Goal: Task Accomplishment & Management: Manage account settings

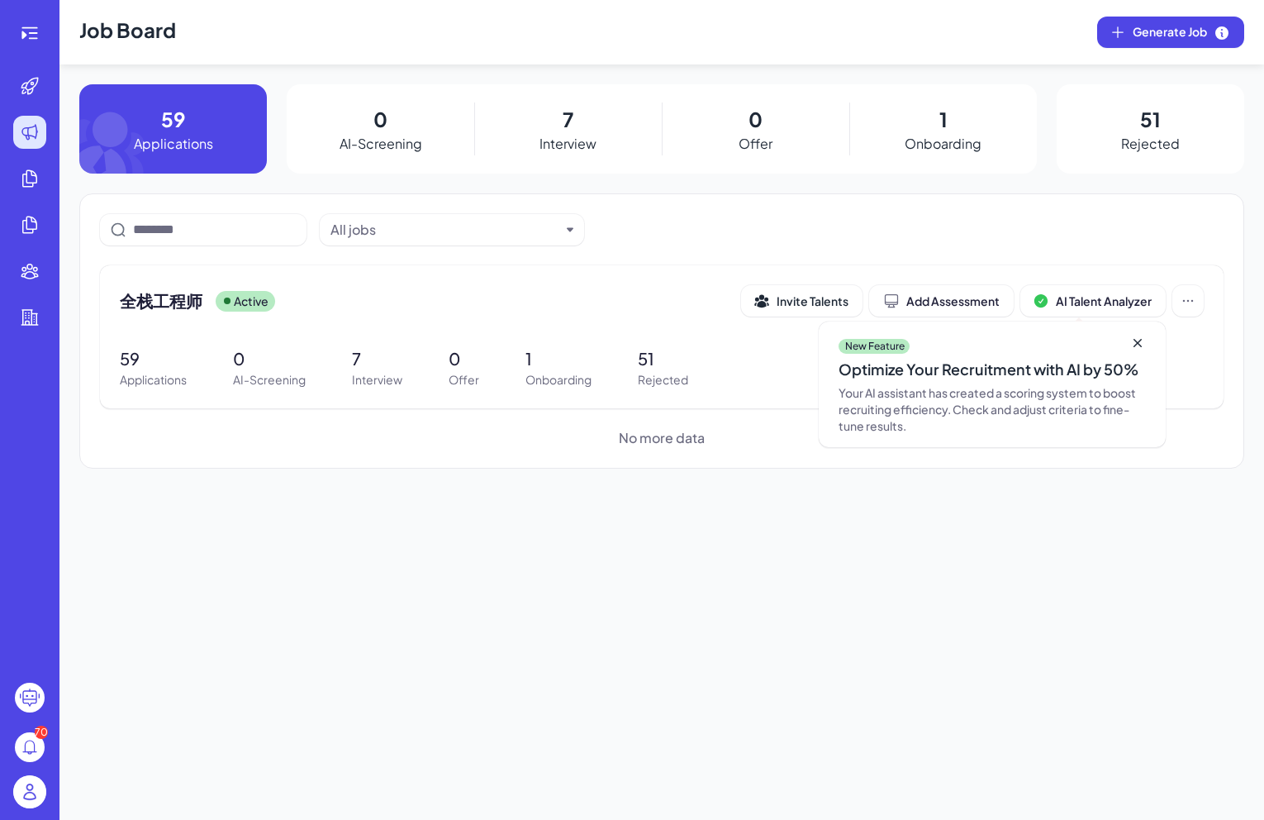
click at [564, 132] on p "7" at bounding box center [568, 119] width 11 height 30
click at [574, 246] on div "All jobs 全栈工程师 Active Invite Talents Add Assessment AI Talent Analyzer New Feat…" at bounding box center [661, 330] width 1165 height 275
click at [574, 251] on div "All jobs 全栈工程师 Active Invite Talents Add Assessment AI Talent Analyzer New Feat…" at bounding box center [661, 330] width 1165 height 275
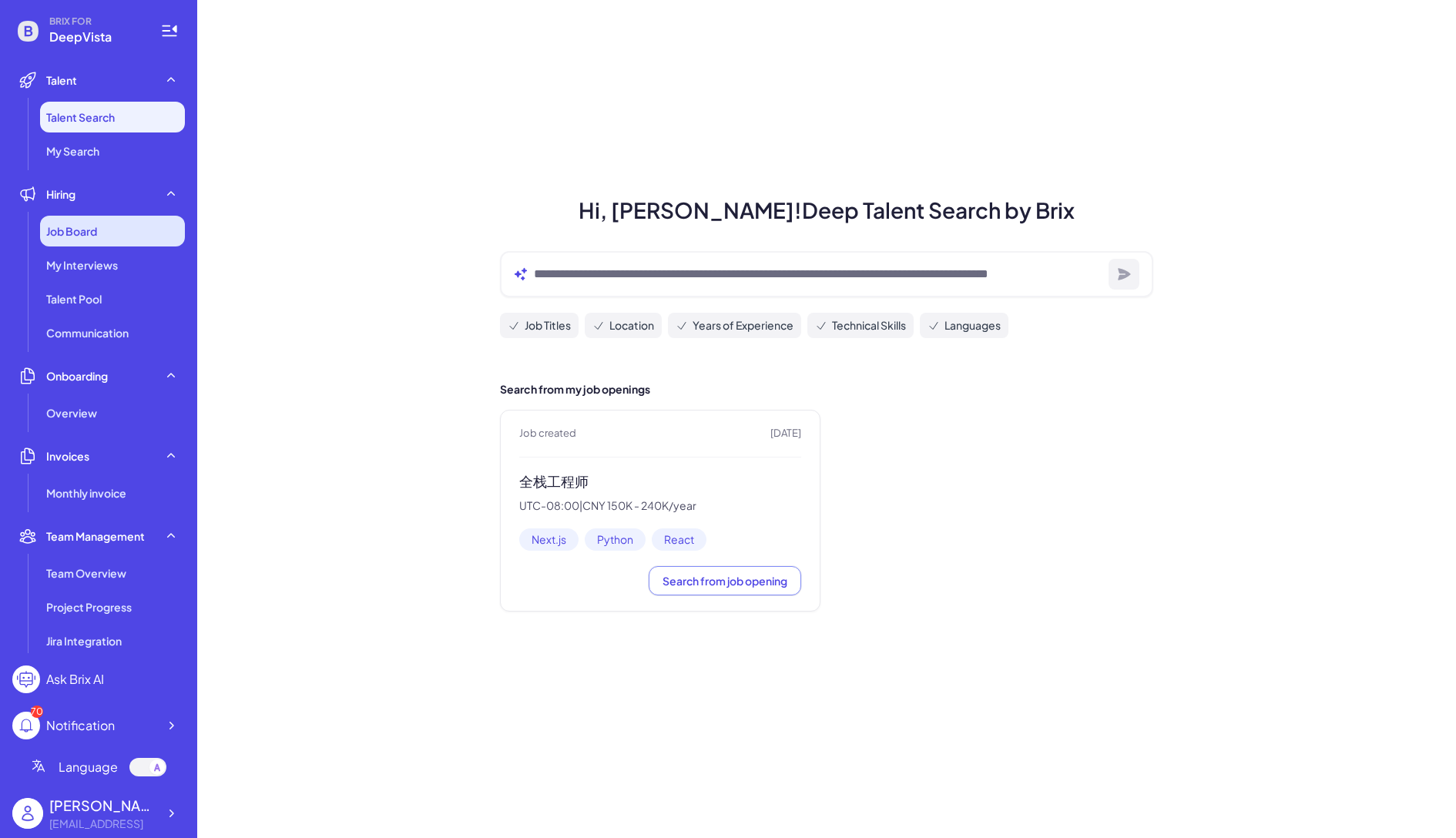
click at [89, 228] on span "Job Board" at bounding box center [72, 231] width 51 height 16
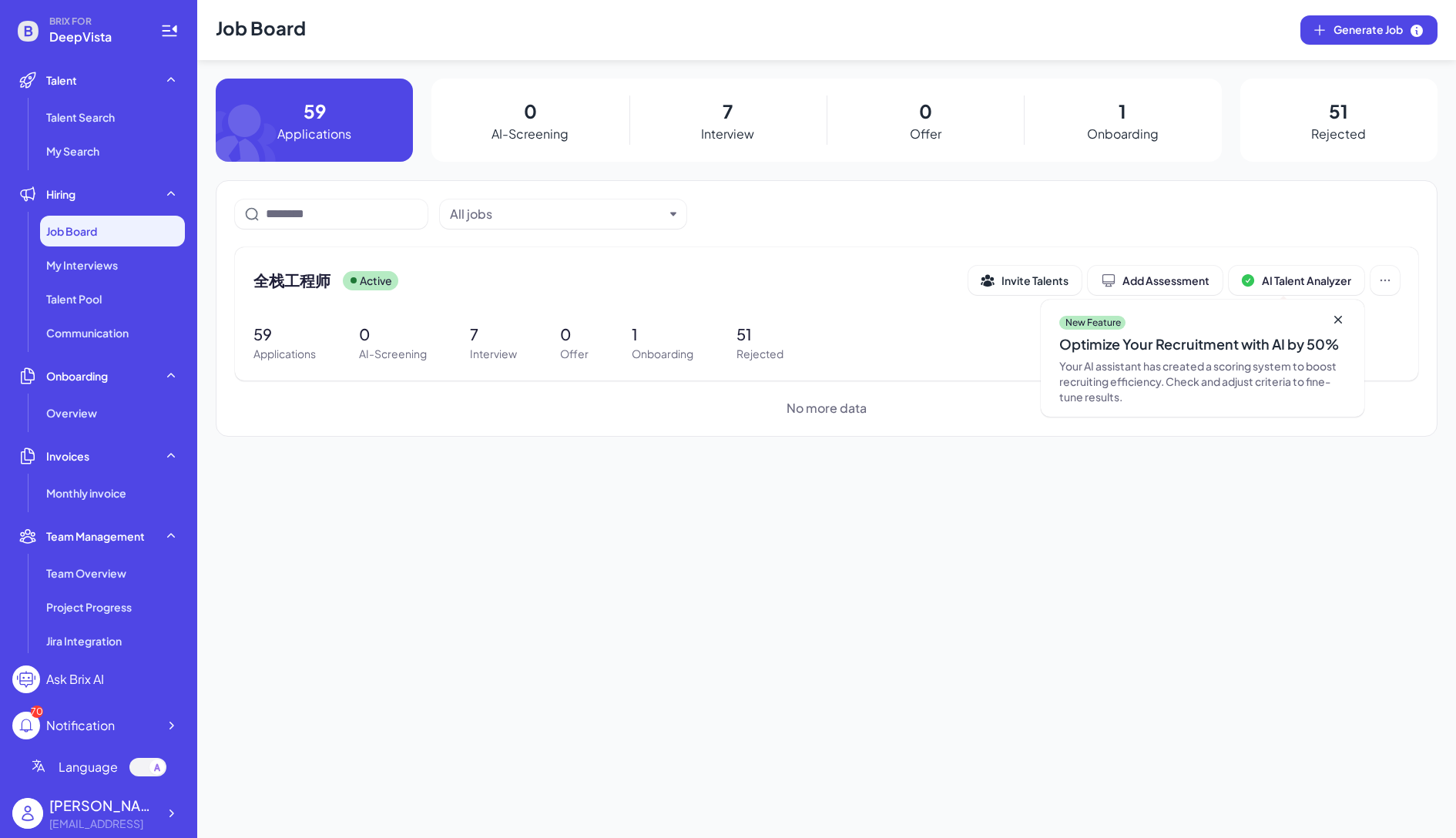
click at [750, 117] on div "7 Interview" at bounding box center [728, 119] width 198 height 83
click at [716, 113] on div "7 Interview" at bounding box center [728, 119] width 198 height 83
click at [292, 286] on span "全栈工程师" at bounding box center [292, 280] width 77 height 21
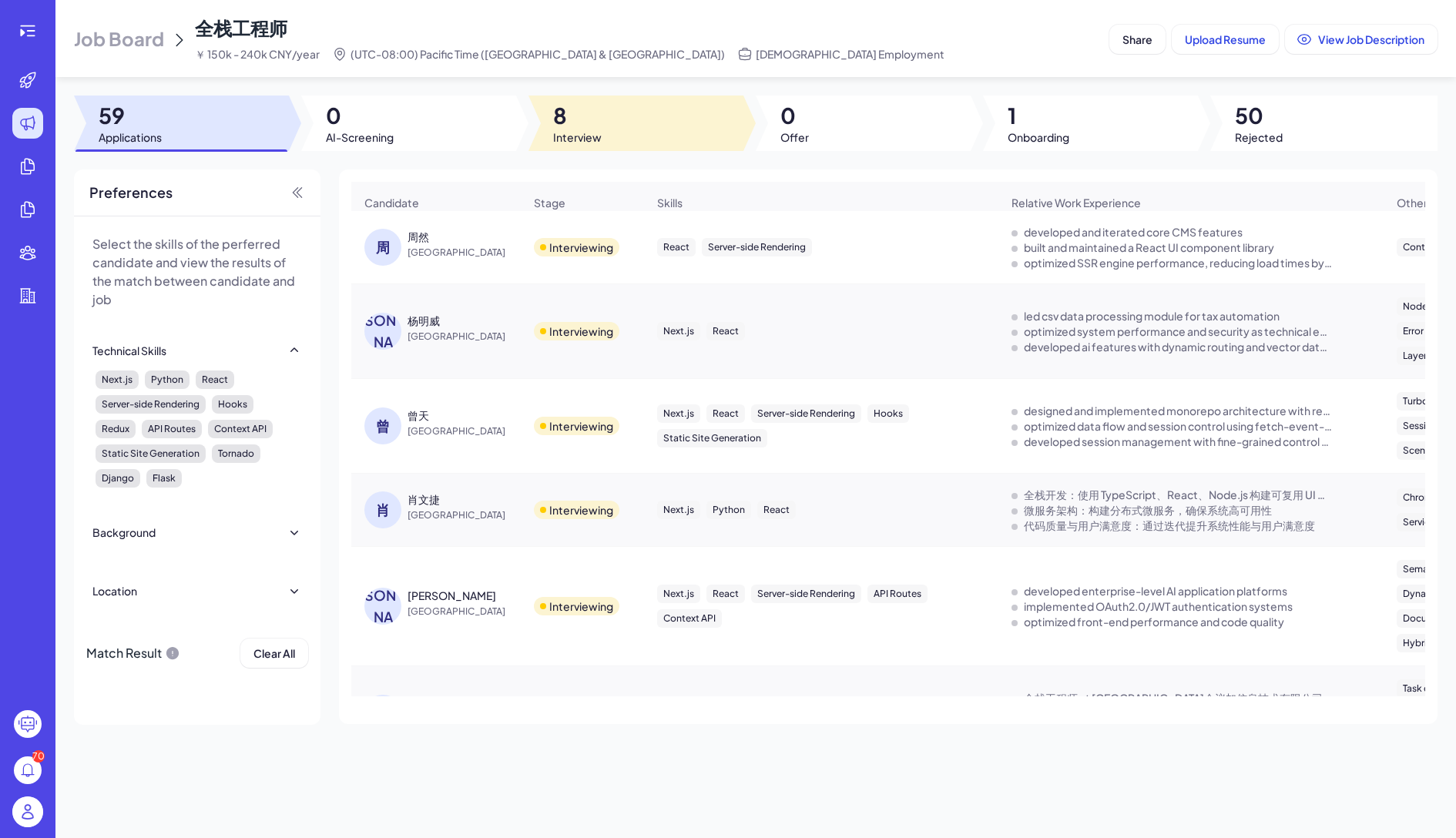
click at [592, 112] on span "8" at bounding box center [577, 116] width 48 height 28
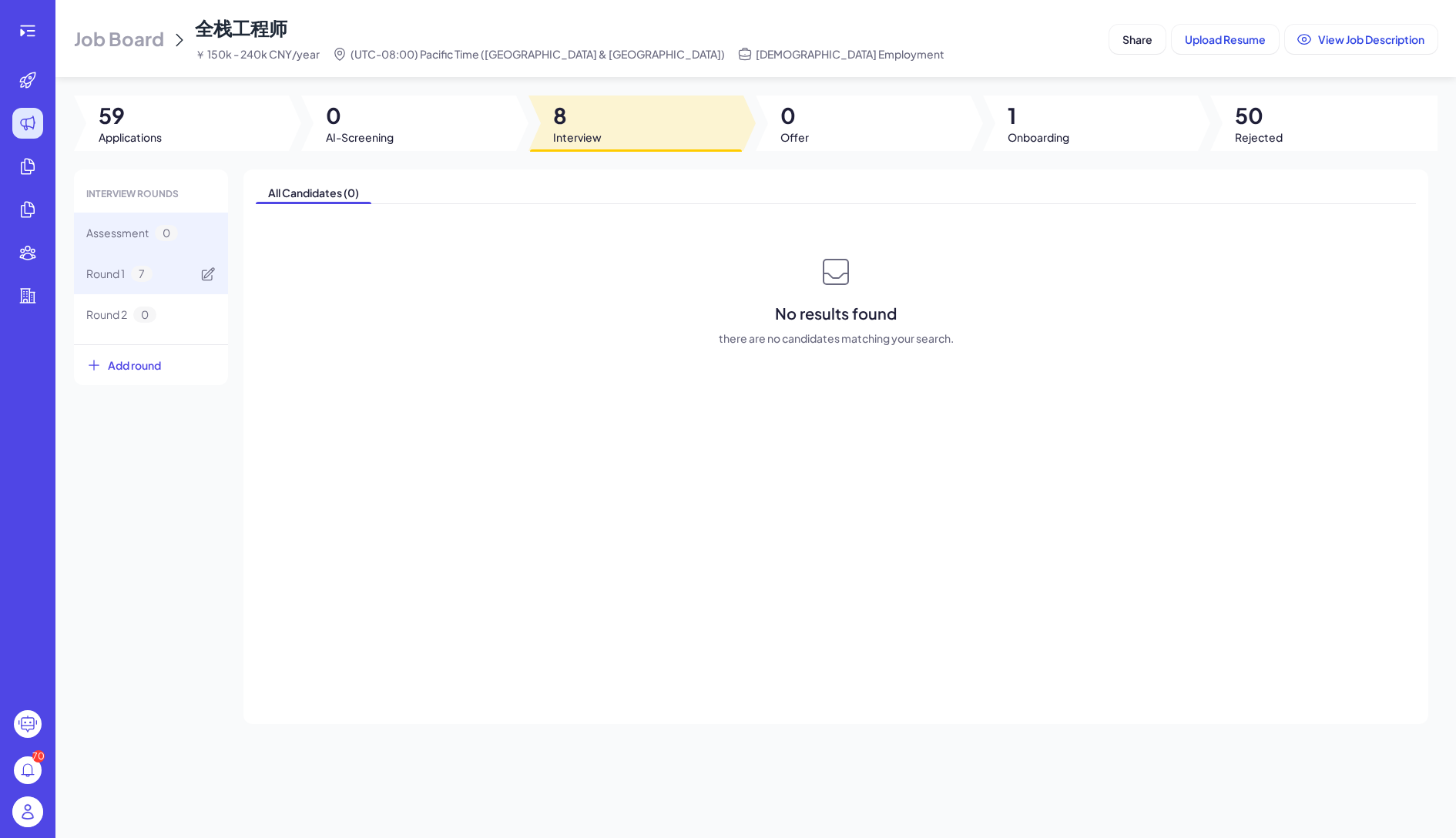
click at [130, 277] on div "Round 1 7" at bounding box center [119, 273] width 66 height 16
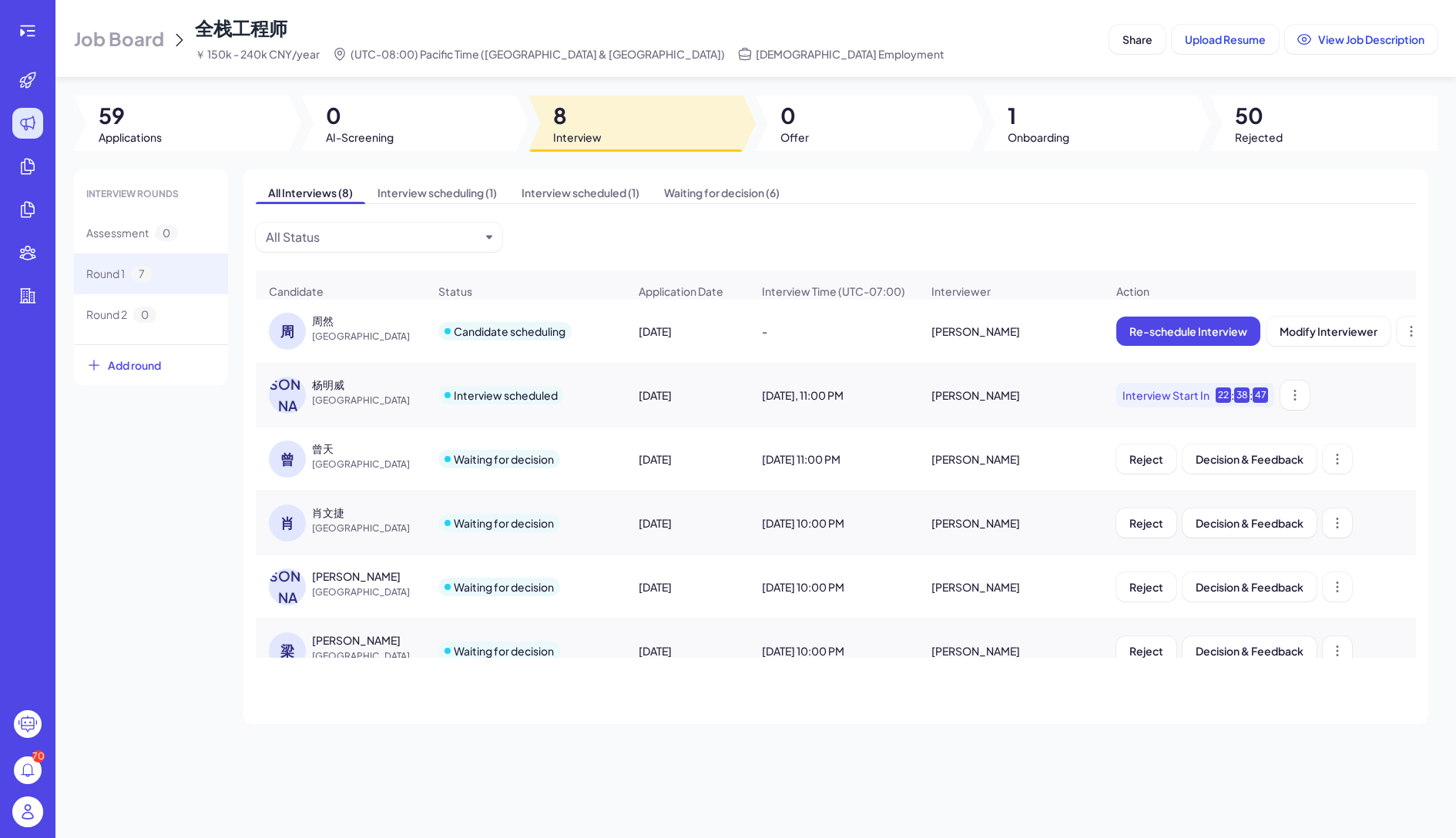
click at [431, 392] on div "Interview scheduled" at bounding box center [525, 395] width 199 height 43
click at [323, 386] on div "杨明威" at bounding box center [328, 384] width 33 height 16
click at [322, 325] on div "周然" at bounding box center [323, 320] width 21 height 16
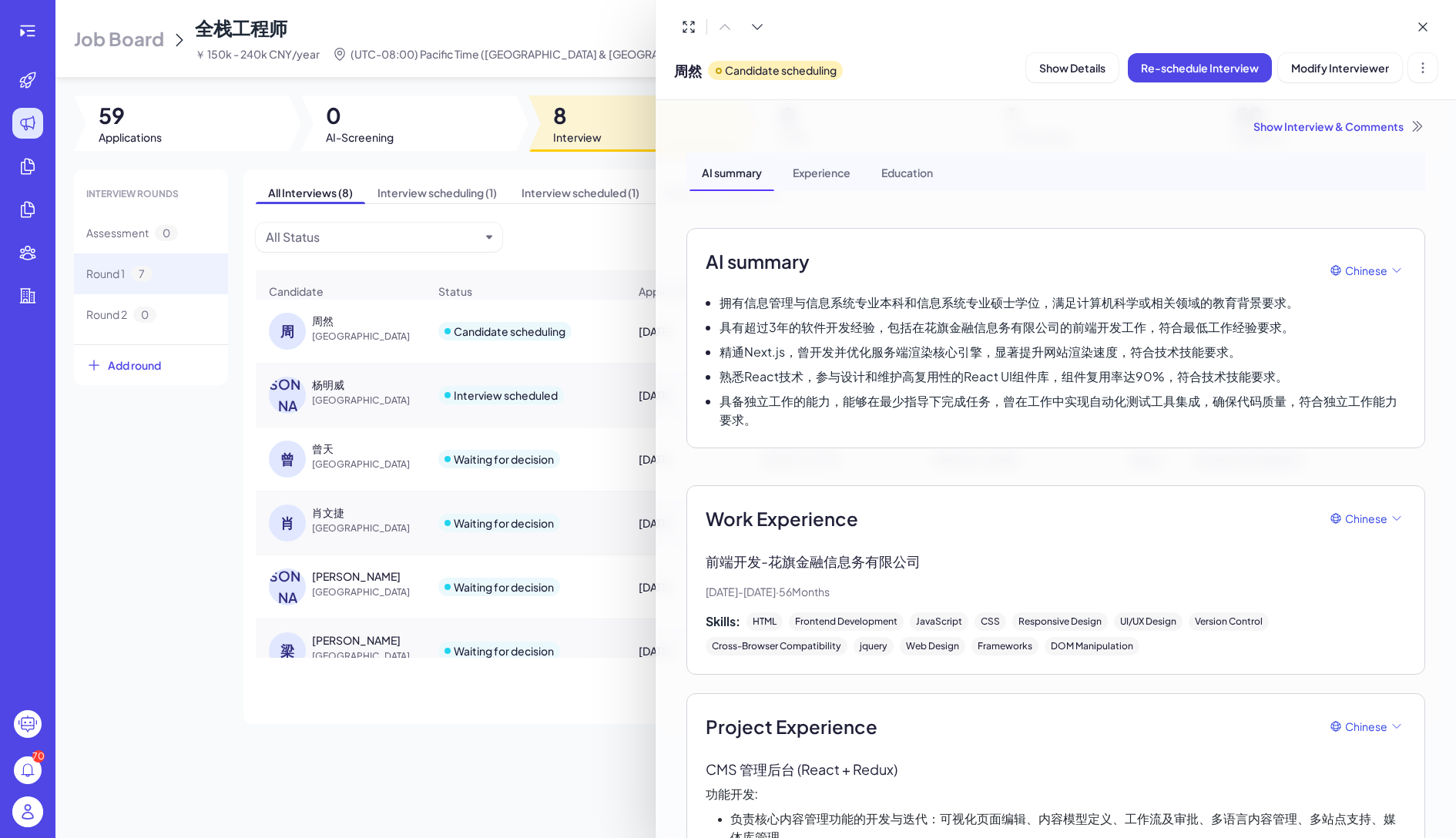
click at [814, 158] on div "Experience" at bounding box center [821, 172] width 82 height 38
click at [902, 172] on div "Education" at bounding box center [907, 172] width 76 height 38
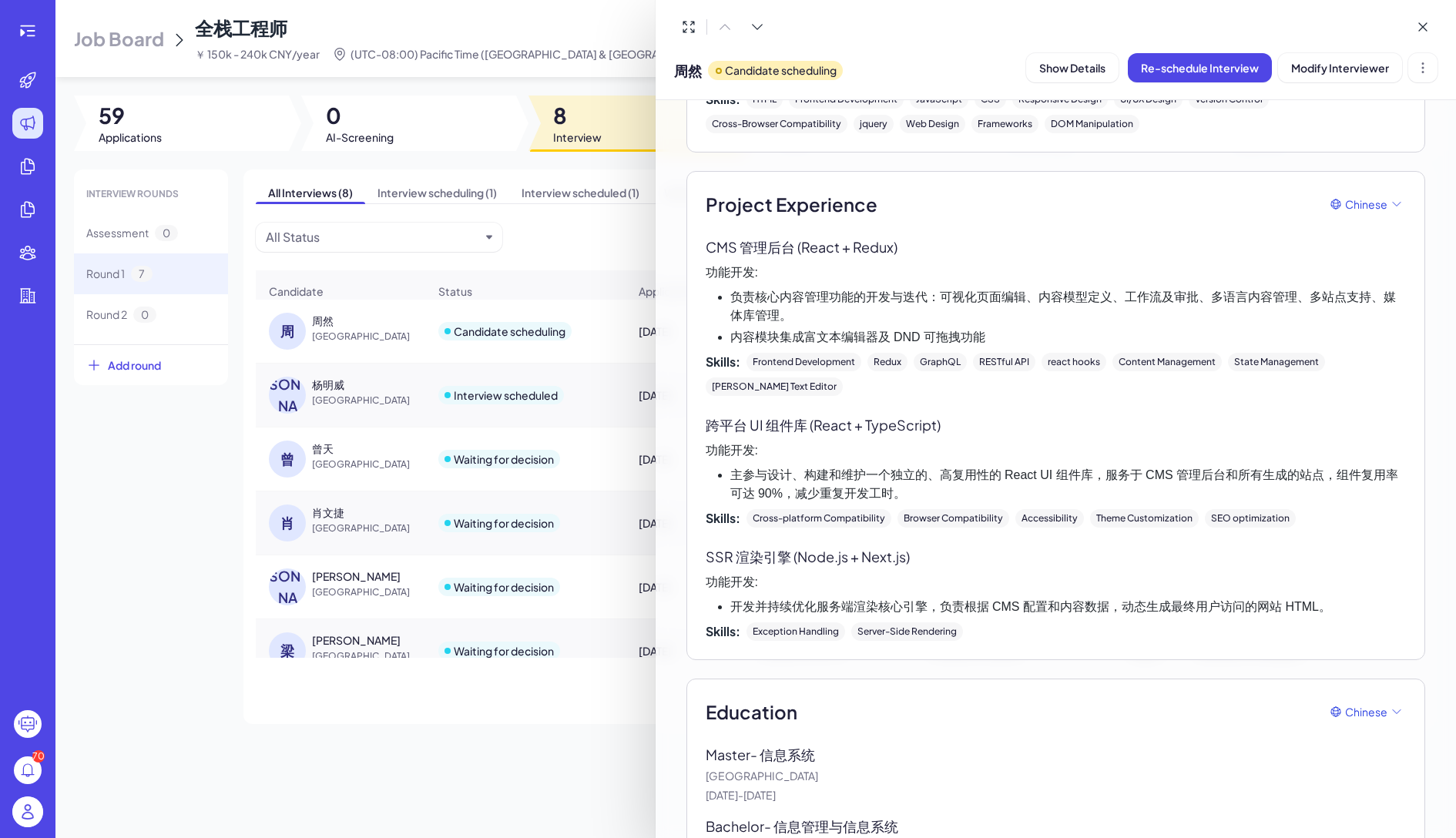
scroll to position [597, 0]
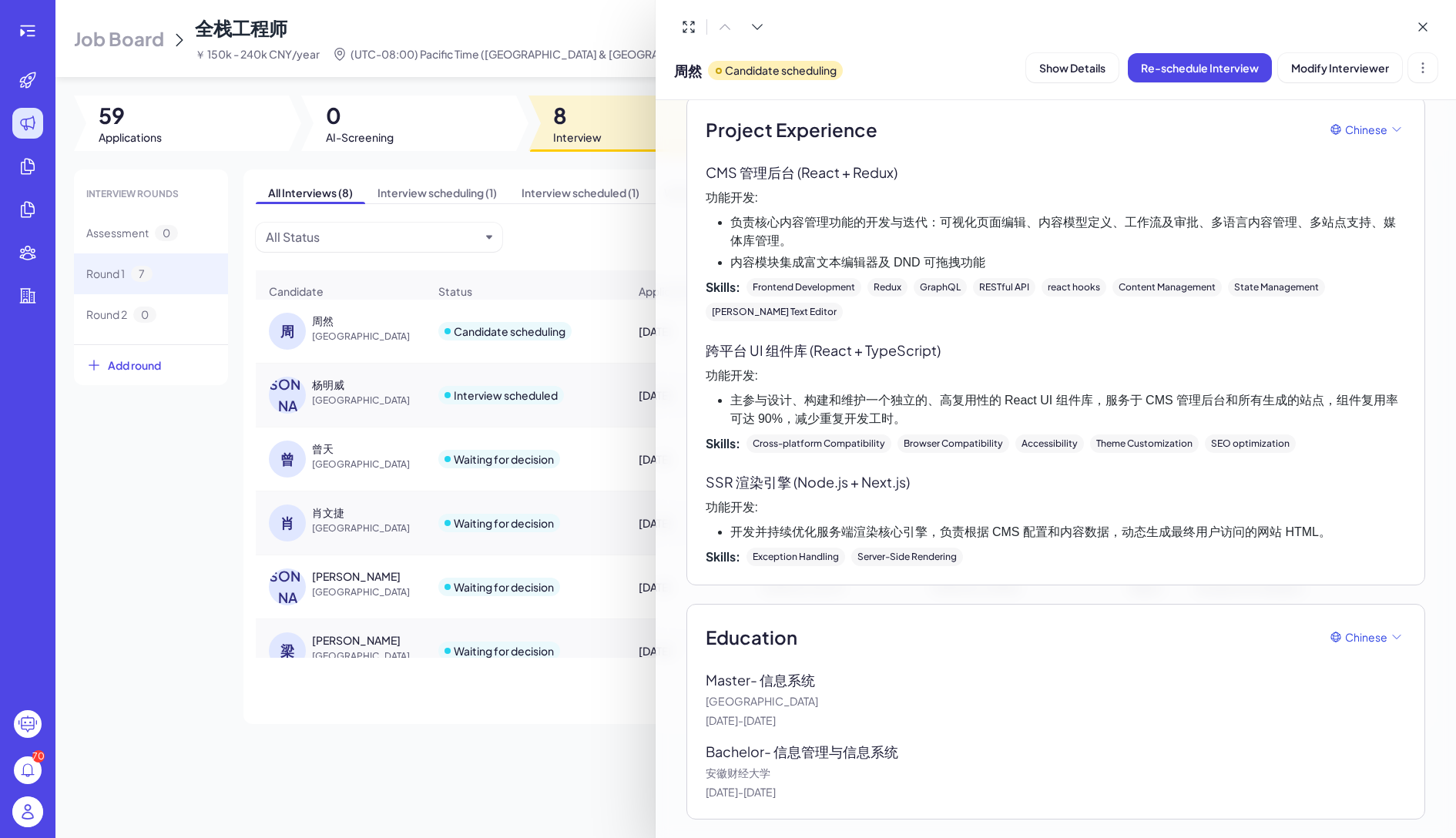
click at [602, 190] on div at bounding box center [728, 419] width 1456 height 838
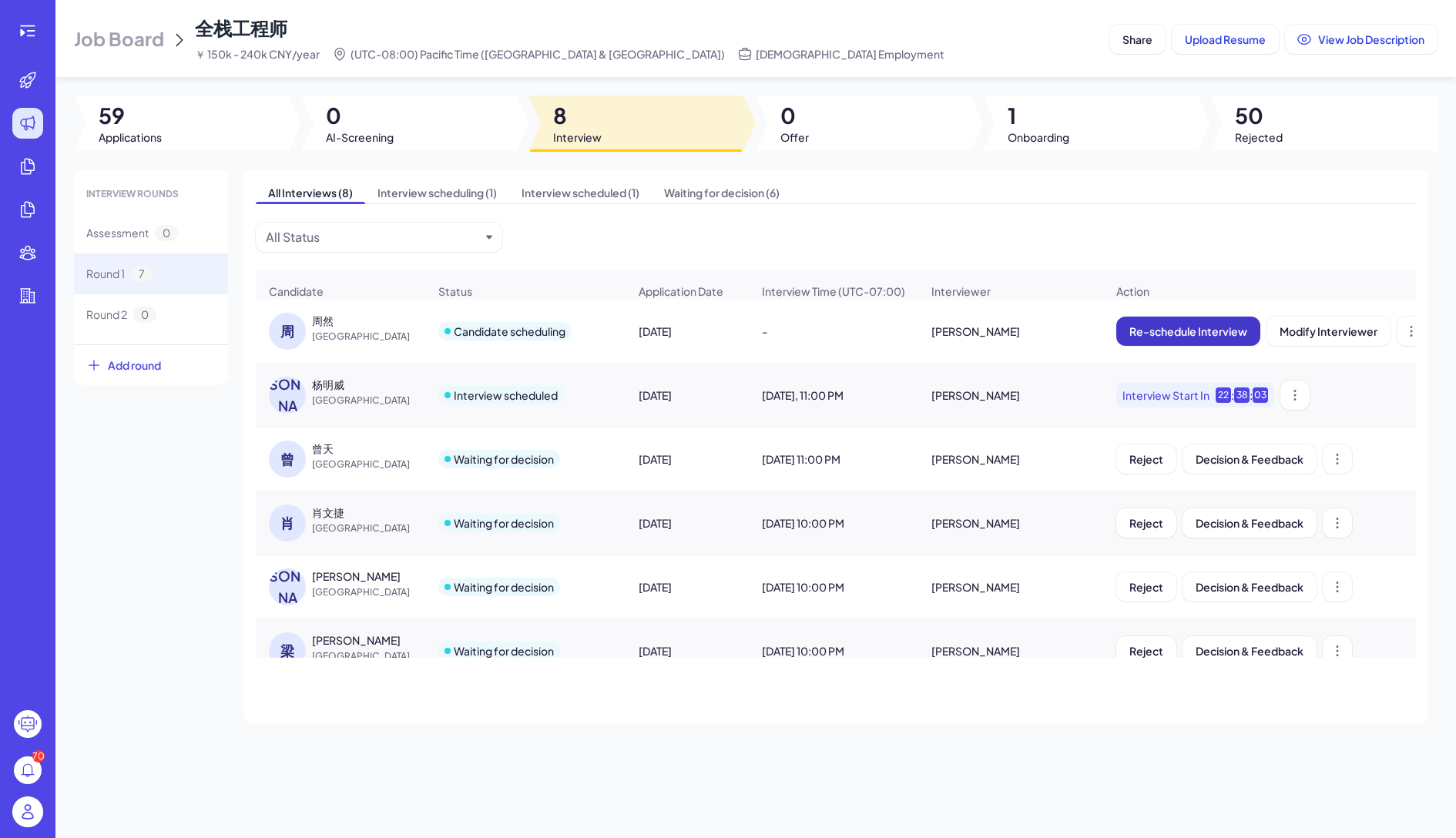
click at [1171, 326] on span "Re-schedule Interview" at bounding box center [1188, 331] width 117 height 14
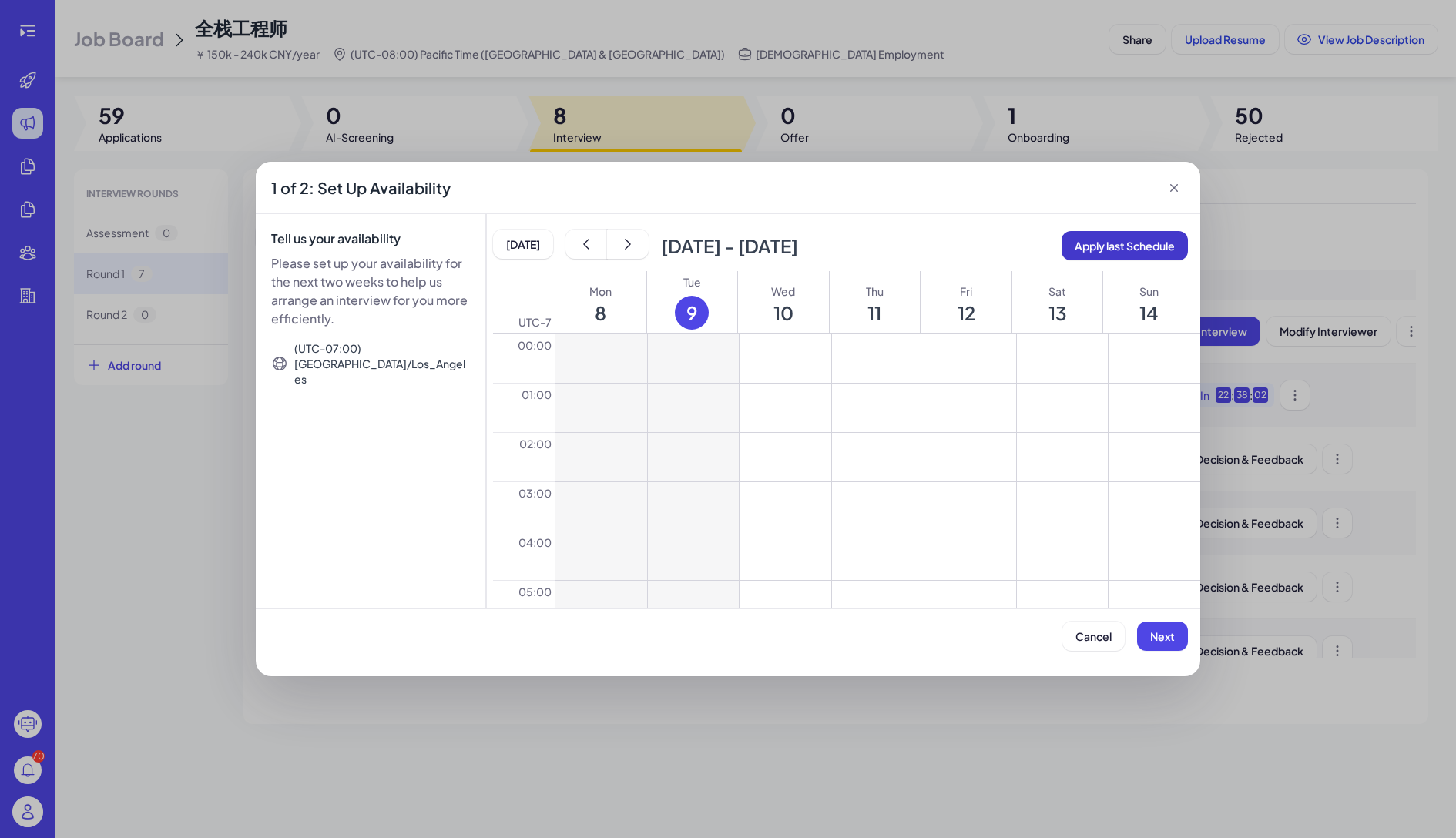
click at [1133, 237] on button "Apply last Schedule" at bounding box center [1125, 245] width 127 height 29
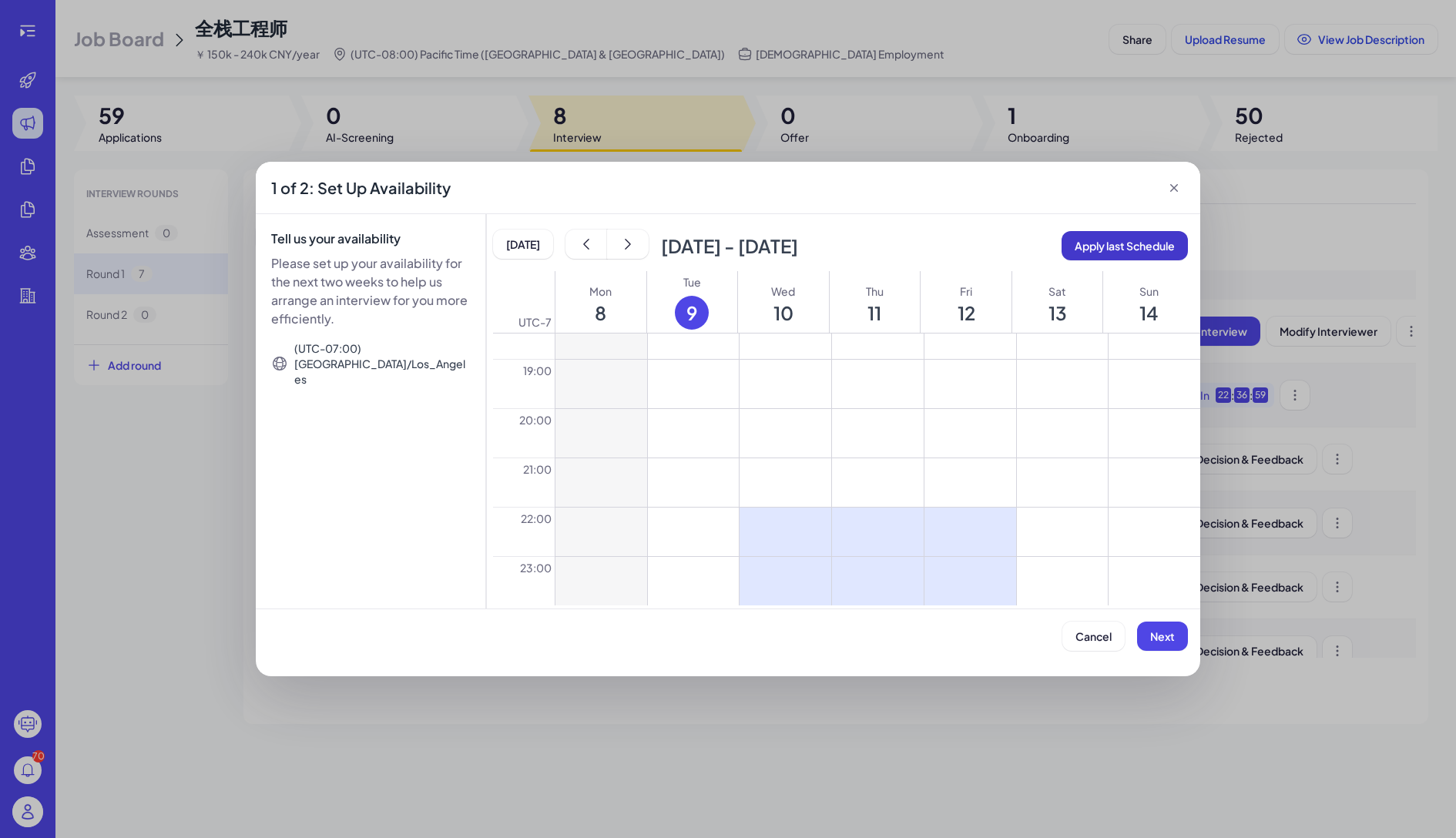
click at [1140, 246] on span "Apply last Schedule" at bounding box center [1124, 245] width 100 height 14
click at [1174, 640] on span "Next" at bounding box center [1162, 636] width 24 height 14
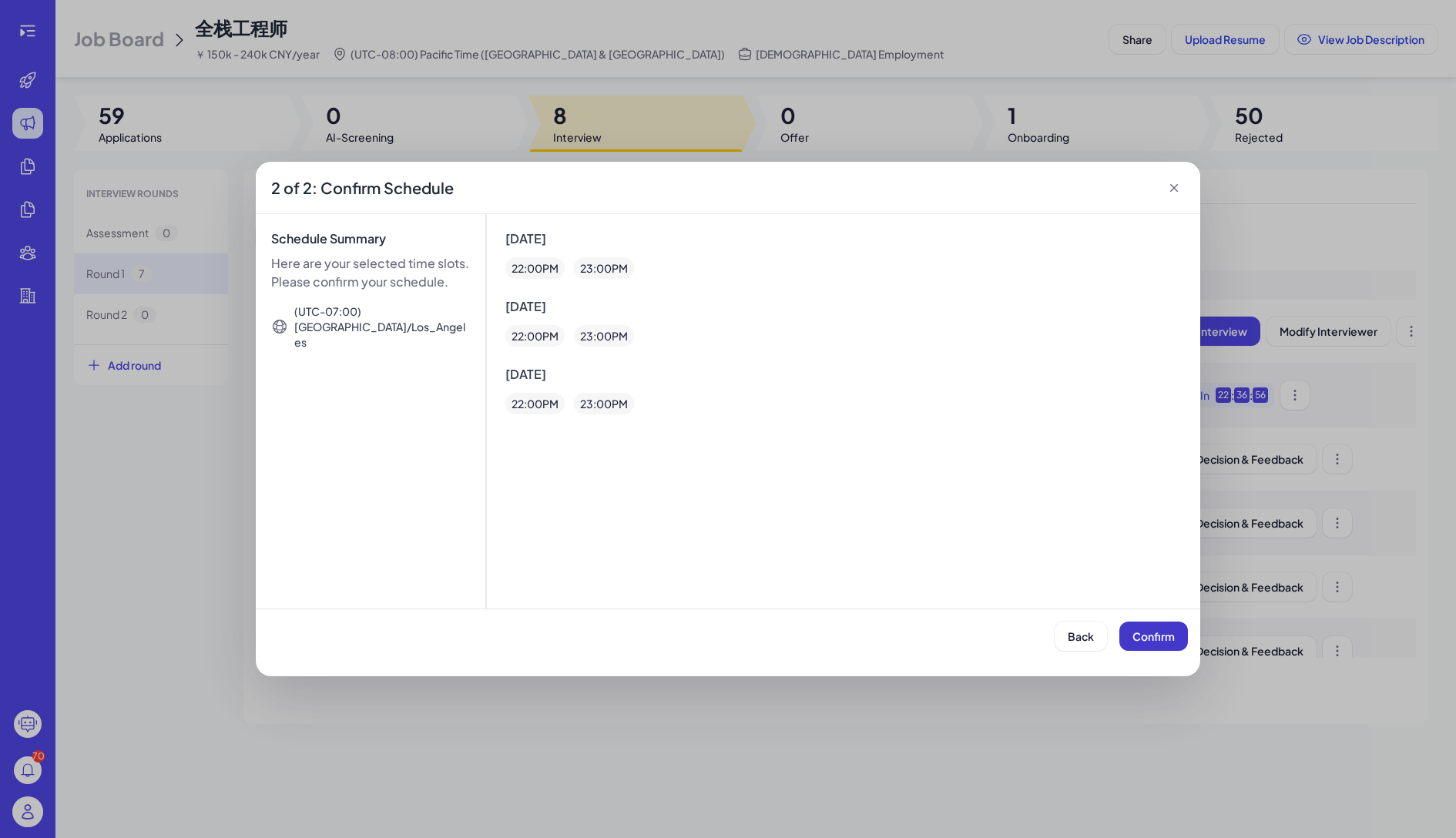
click at [1174, 638] on span "Confirm" at bounding box center [1153, 636] width 42 height 14
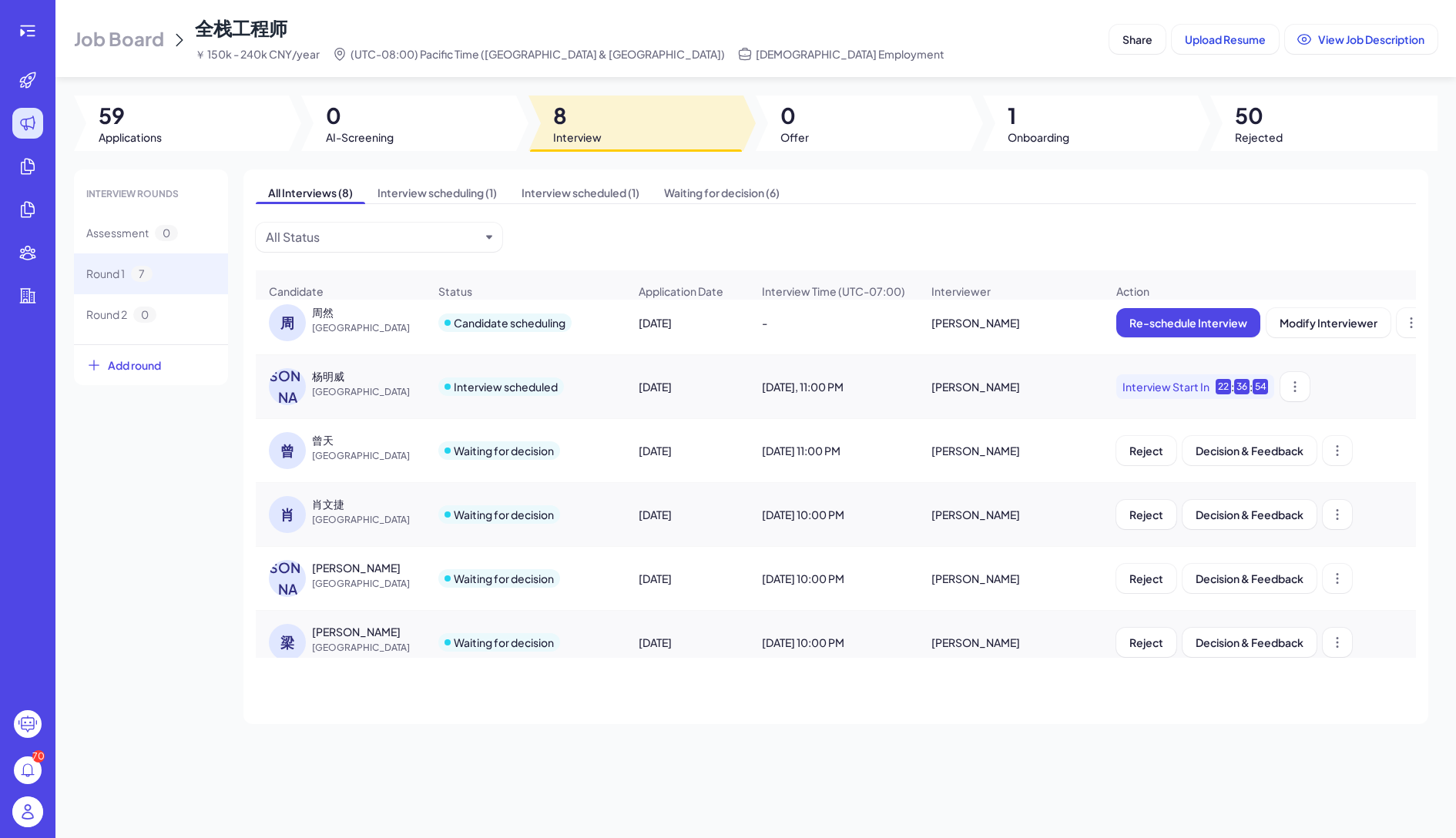
scroll to position [0, 0]
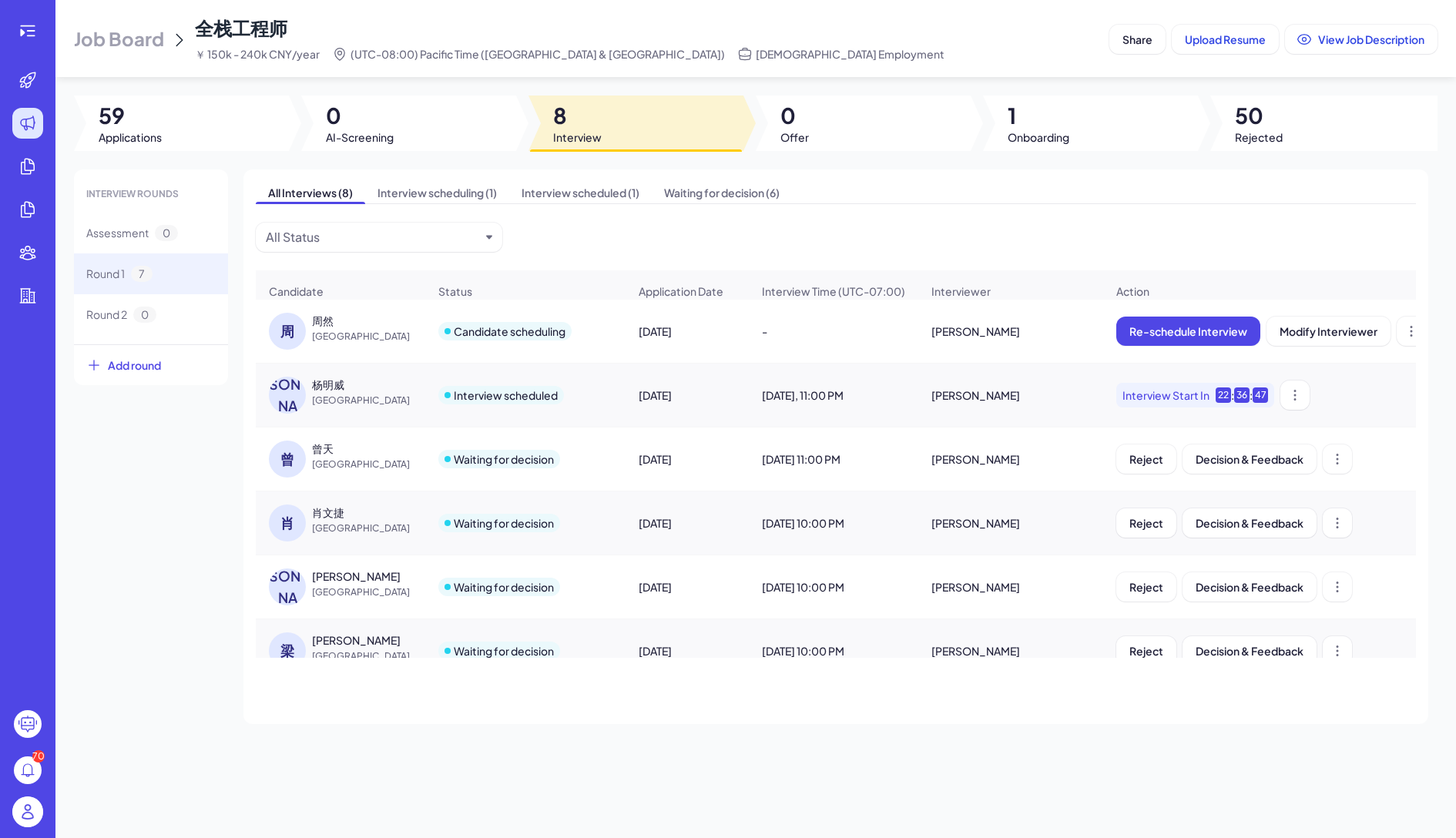
click at [318, 383] on div "杨明威" at bounding box center [328, 384] width 33 height 16
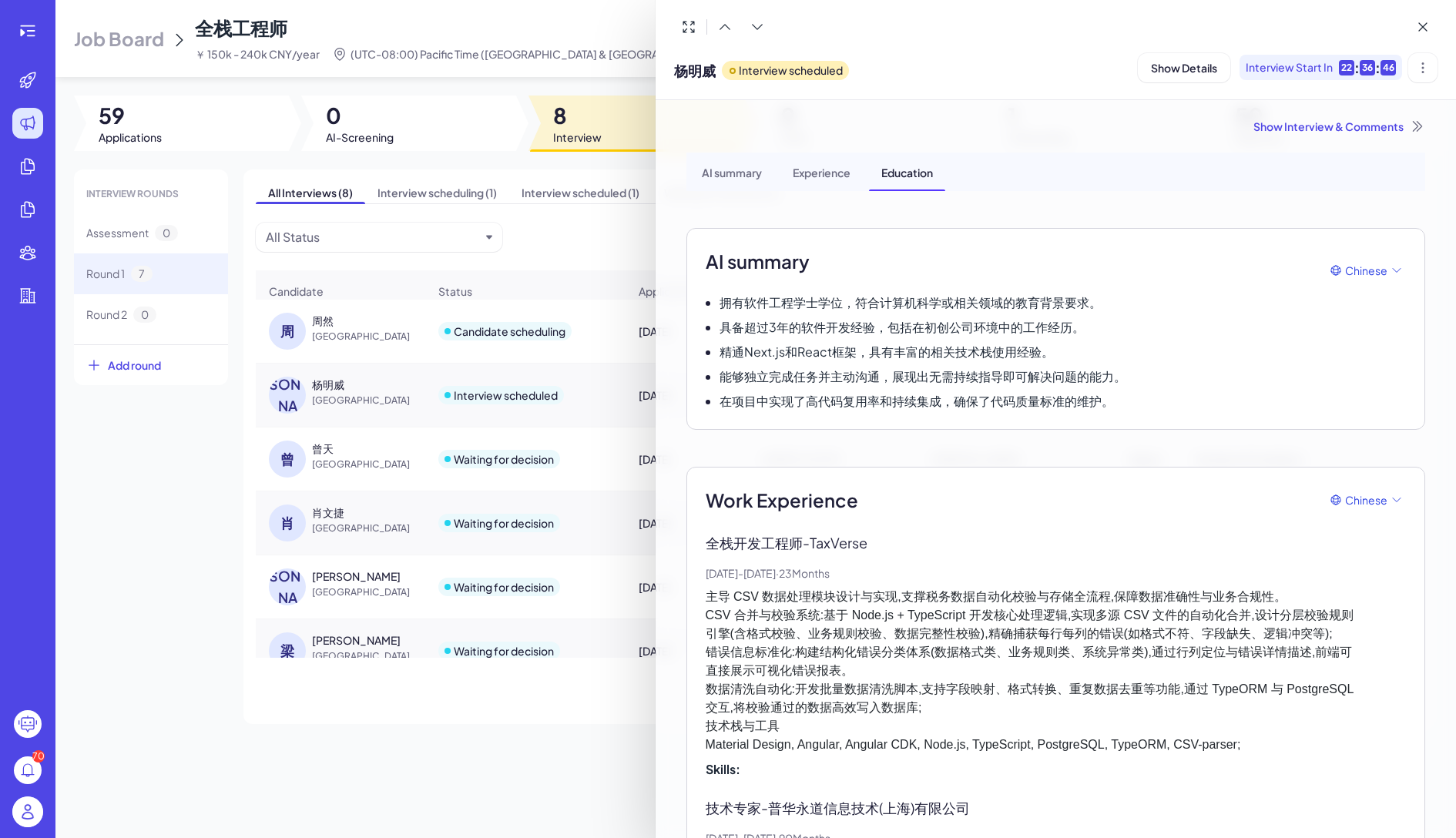
click at [814, 181] on div "Experience" at bounding box center [821, 172] width 82 height 38
click at [406, 362] on div at bounding box center [728, 419] width 1456 height 838
